Goal: Task Accomplishment & Management: Complete application form

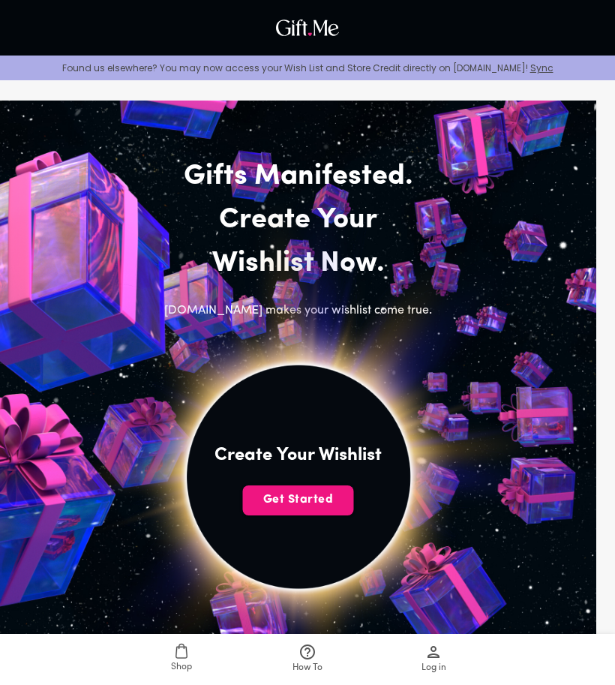
click at [313, 502] on span "Get Started" at bounding box center [298, 499] width 111 height 17
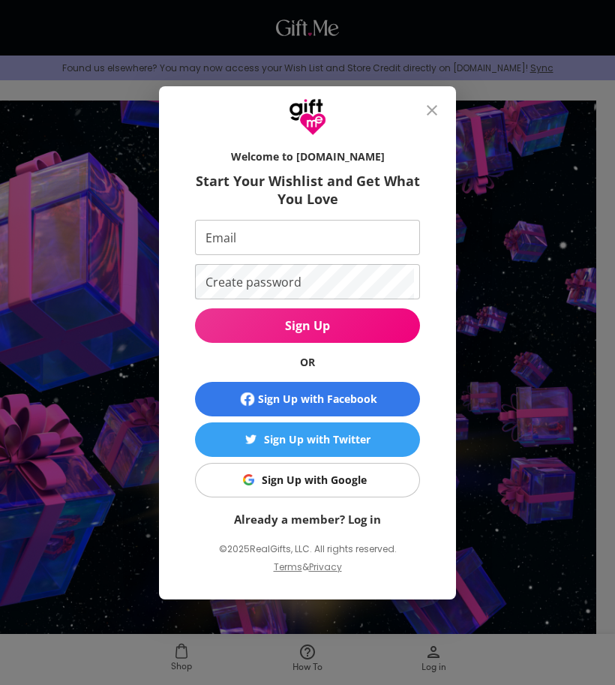
click at [343, 410] on button "Sign Up with Facebook" at bounding box center [307, 399] width 225 height 35
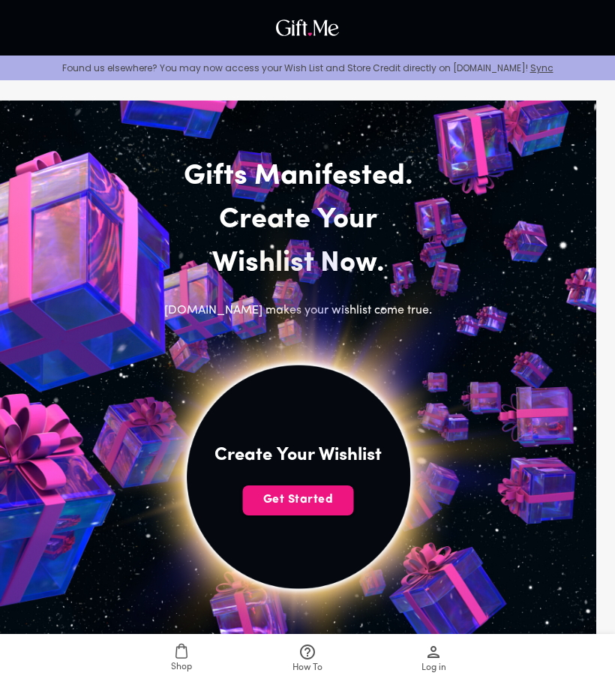
click at [332, 484] on img at bounding box center [298, 476] width 553 height 553
click at [332, 494] on span "Get Started" at bounding box center [298, 499] width 111 height 17
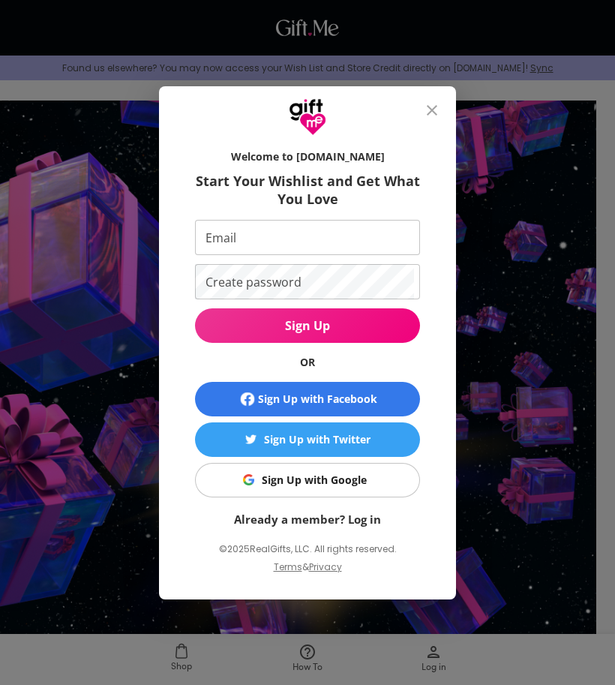
click at [393, 475] on span "Sign Up with Google" at bounding box center [305, 480] width 206 height 17
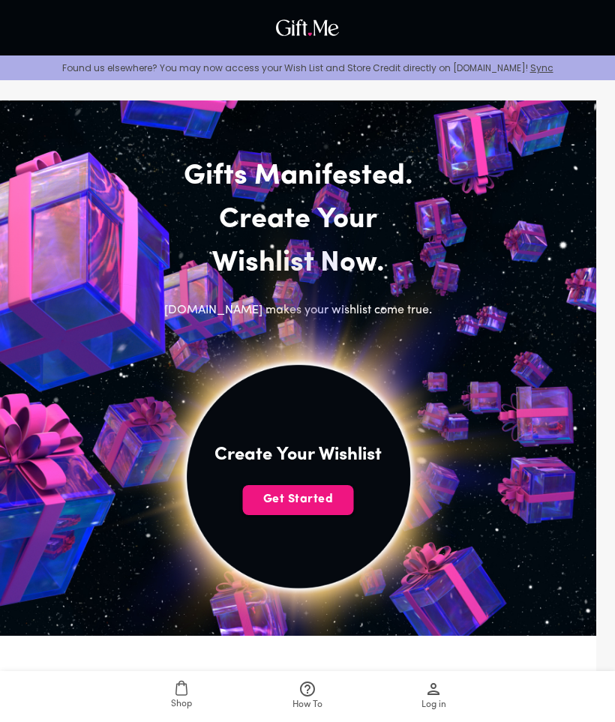
click at [336, 497] on span "Get Started" at bounding box center [298, 499] width 111 height 17
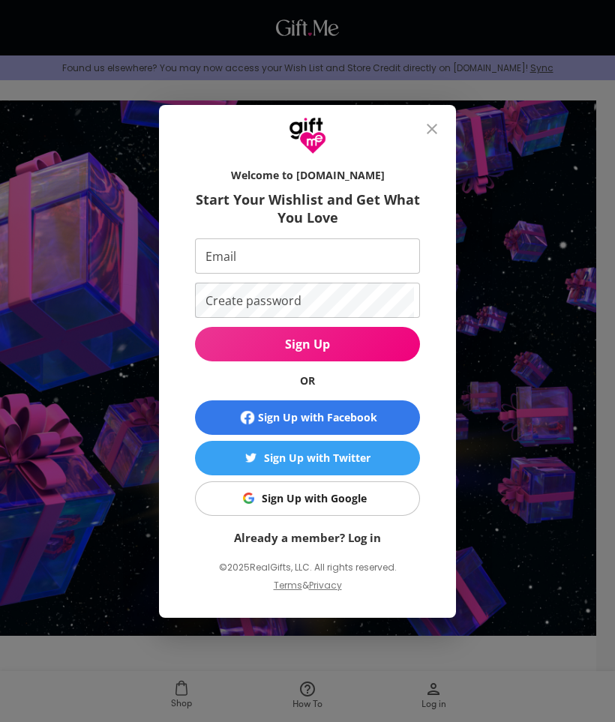
click at [338, 497] on div "Sign Up with Google" at bounding box center [314, 499] width 105 height 17
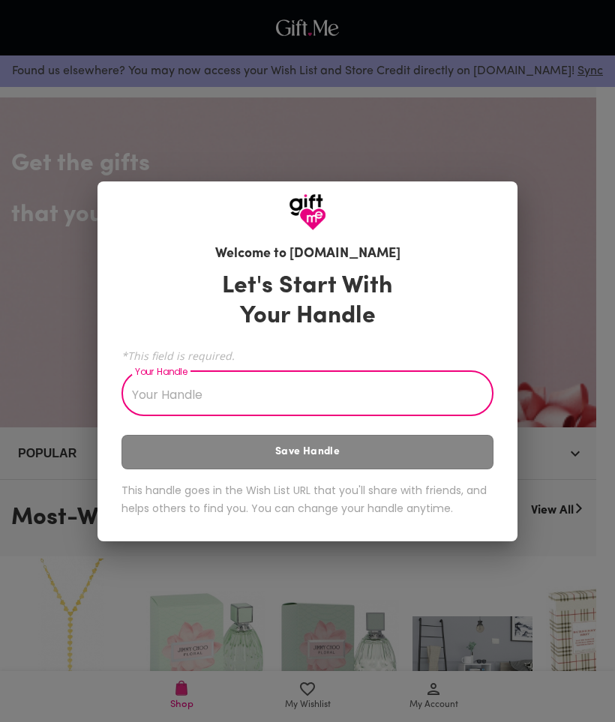
click at [350, 392] on input "Your Handle" at bounding box center [300, 395] width 356 height 42
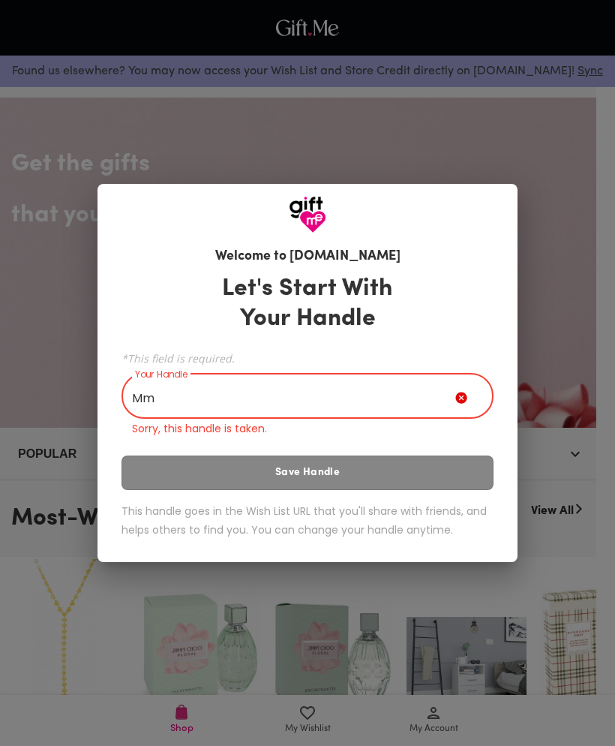
type input "M"
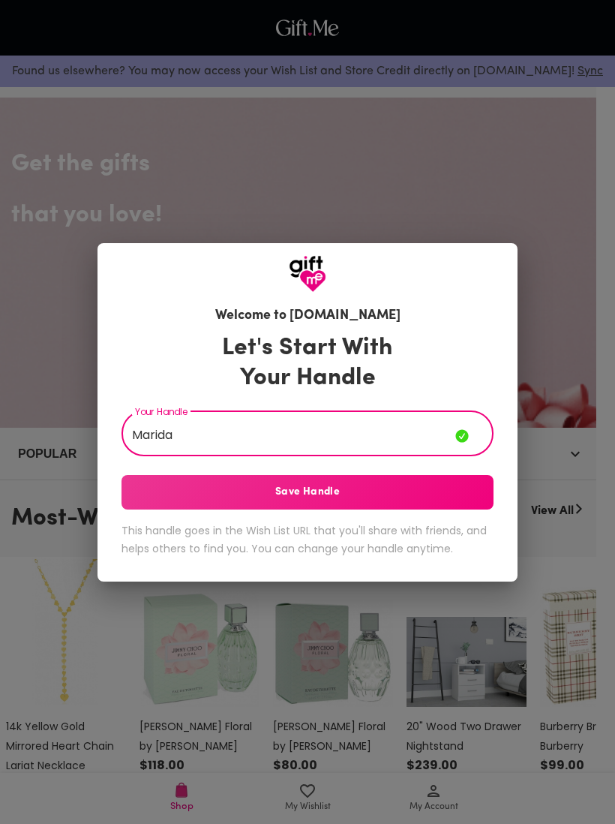
type input "Marida"
click at [365, 483] on button "Save Handle" at bounding box center [308, 492] width 372 height 35
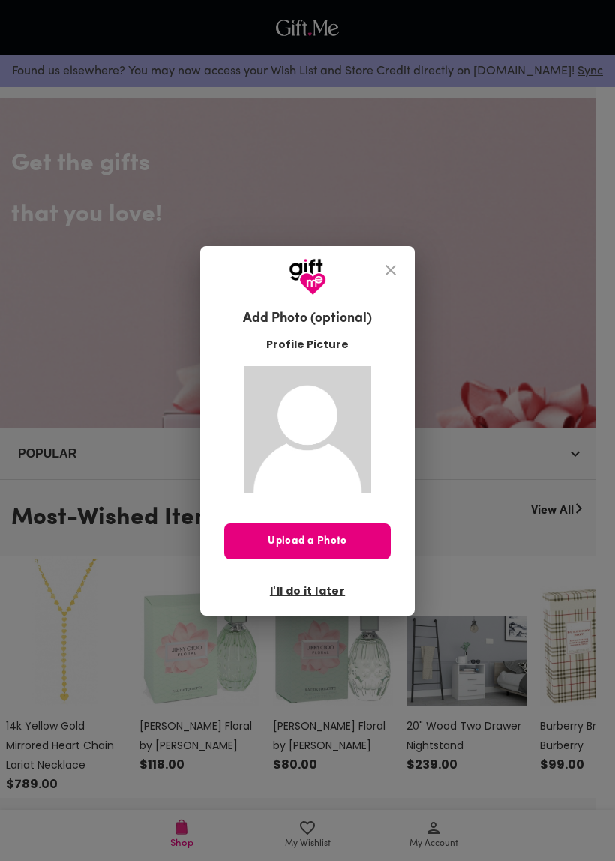
click at [386, 278] on icon "close" at bounding box center [391, 270] width 18 height 18
